Goal: Task Accomplishment & Management: Complete application form

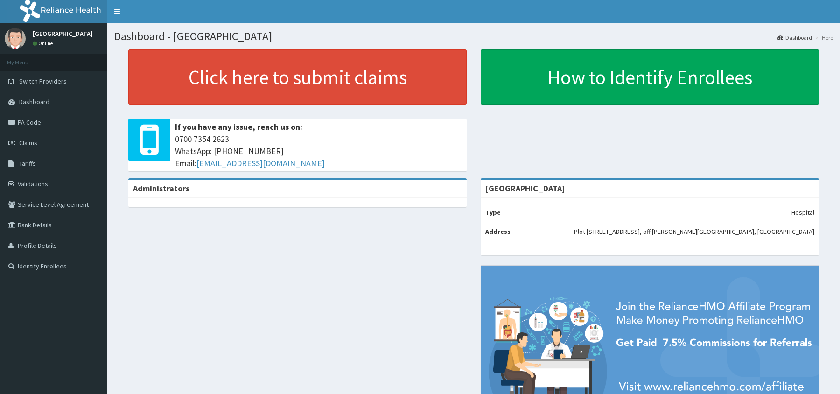
click at [29, 140] on span "Claims" at bounding box center [28, 143] width 18 height 8
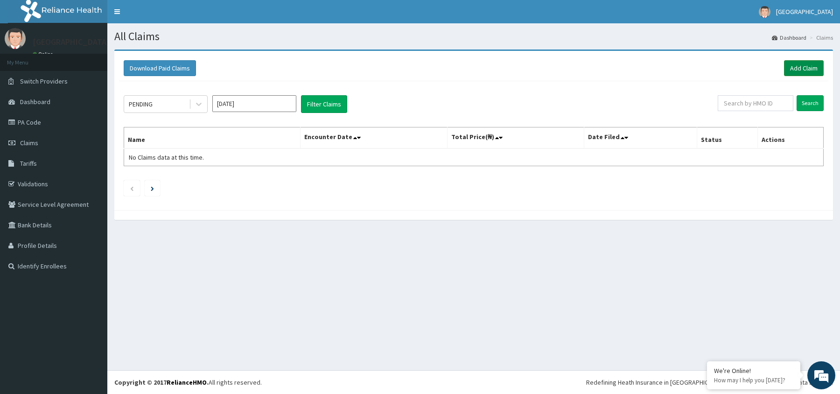
click at [805, 67] on link "Add Claim" at bounding box center [804, 68] width 40 height 16
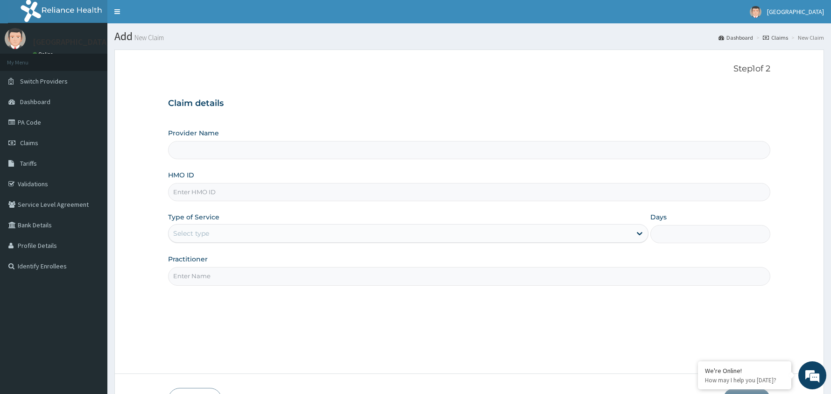
type input "[GEOGRAPHIC_DATA]"
click at [215, 196] on input "HMO ID" at bounding box center [469, 192] width 602 height 18
click at [290, 196] on input "KSN/1" at bounding box center [469, 192] width 602 height 18
type input "KSN/10186/C"
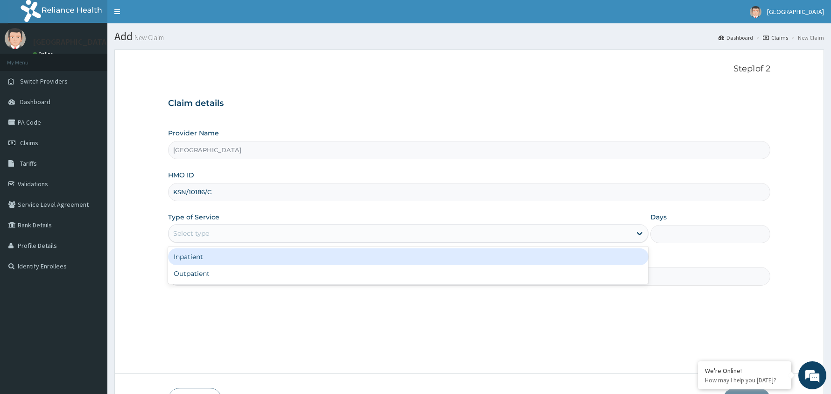
click at [257, 230] on div "Select type" at bounding box center [399, 233] width 462 height 15
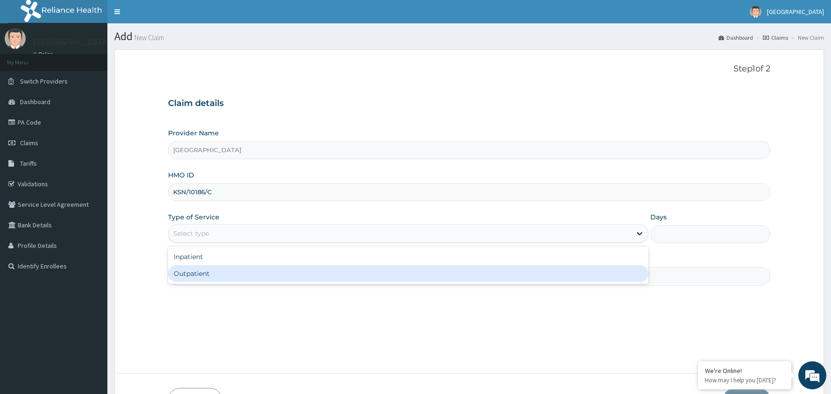
click at [248, 276] on div "Outpatient" at bounding box center [408, 273] width 480 height 17
type input "1"
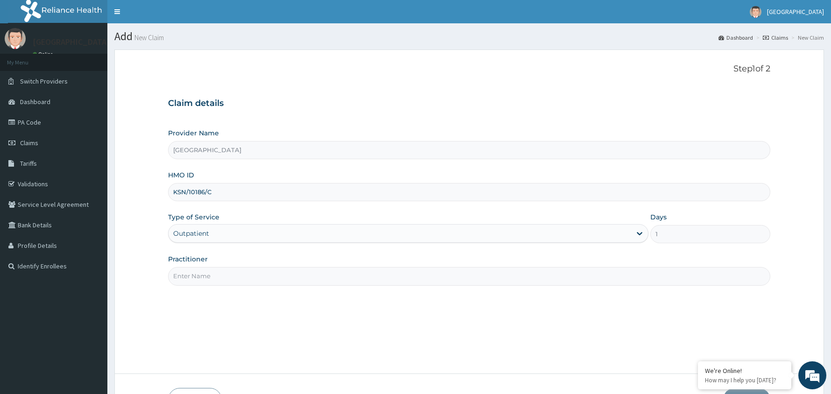
click at [248, 272] on input "Practitioner" at bounding box center [469, 276] width 602 height 18
type input "[PERSON_NAME]"
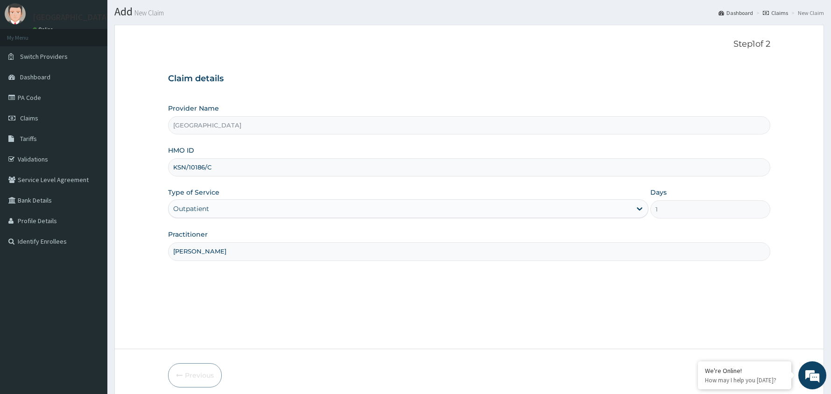
scroll to position [64, 0]
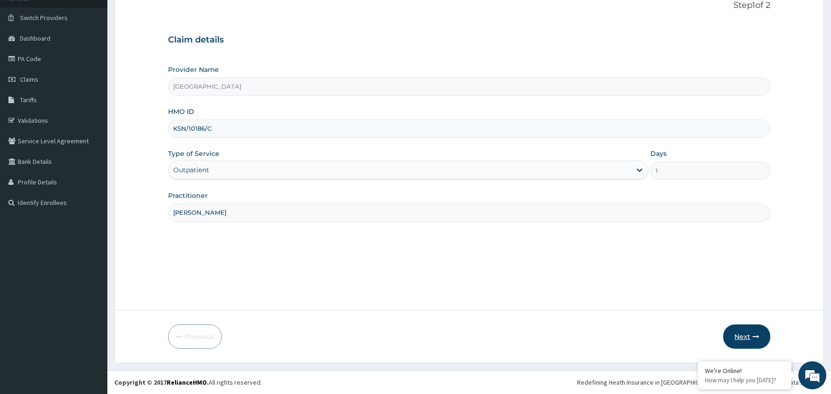
click at [744, 332] on button "Next" at bounding box center [746, 336] width 47 height 24
